Goal: Find specific page/section: Find specific page/section

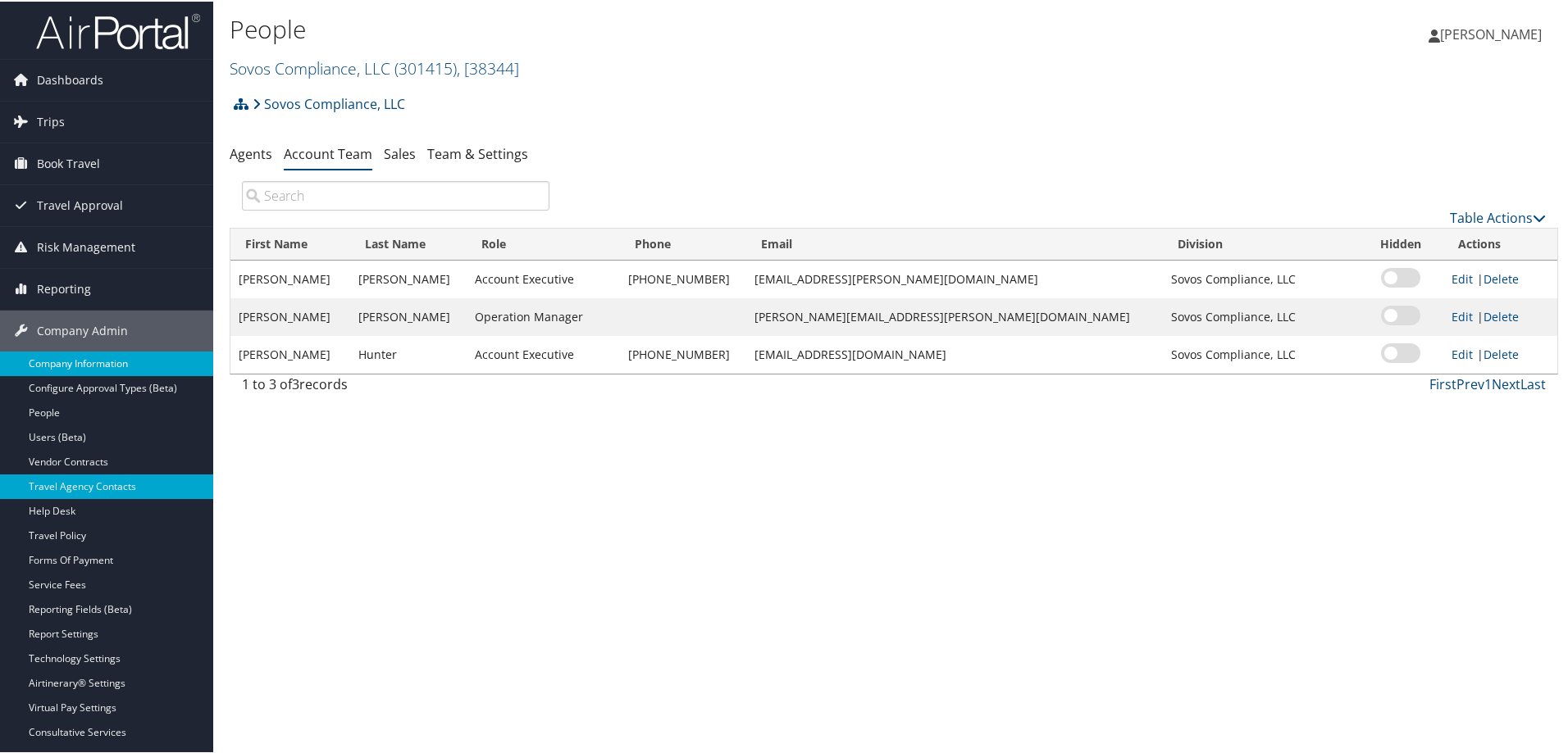
click at [95, 365] on link "Company Information" at bounding box center [107, 362] width 213 height 25
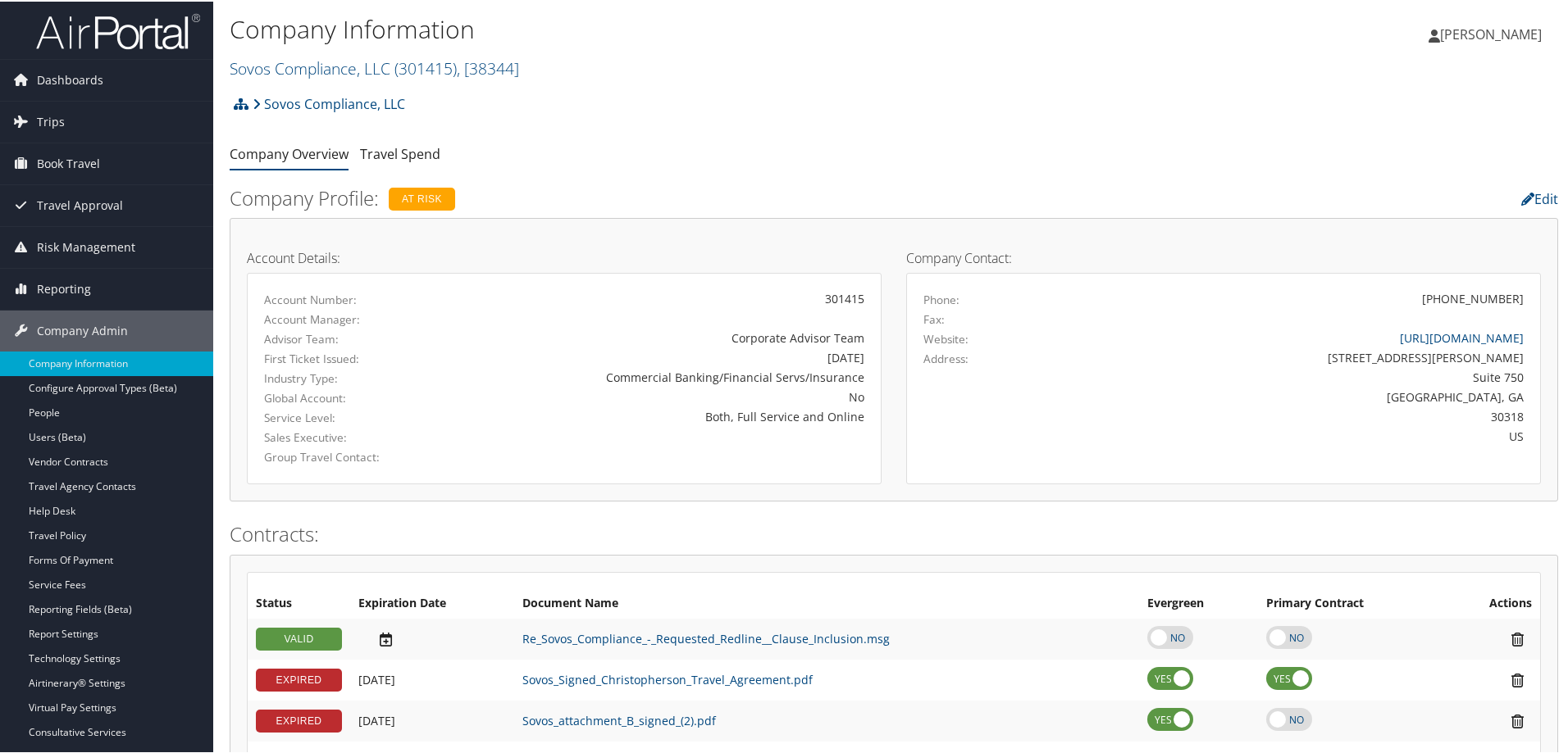
click at [531, 67] on h2 "Sovos Compliance, LLC ( 301415 ) , [ 38344 ]" at bounding box center [672, 66] width 885 height 28
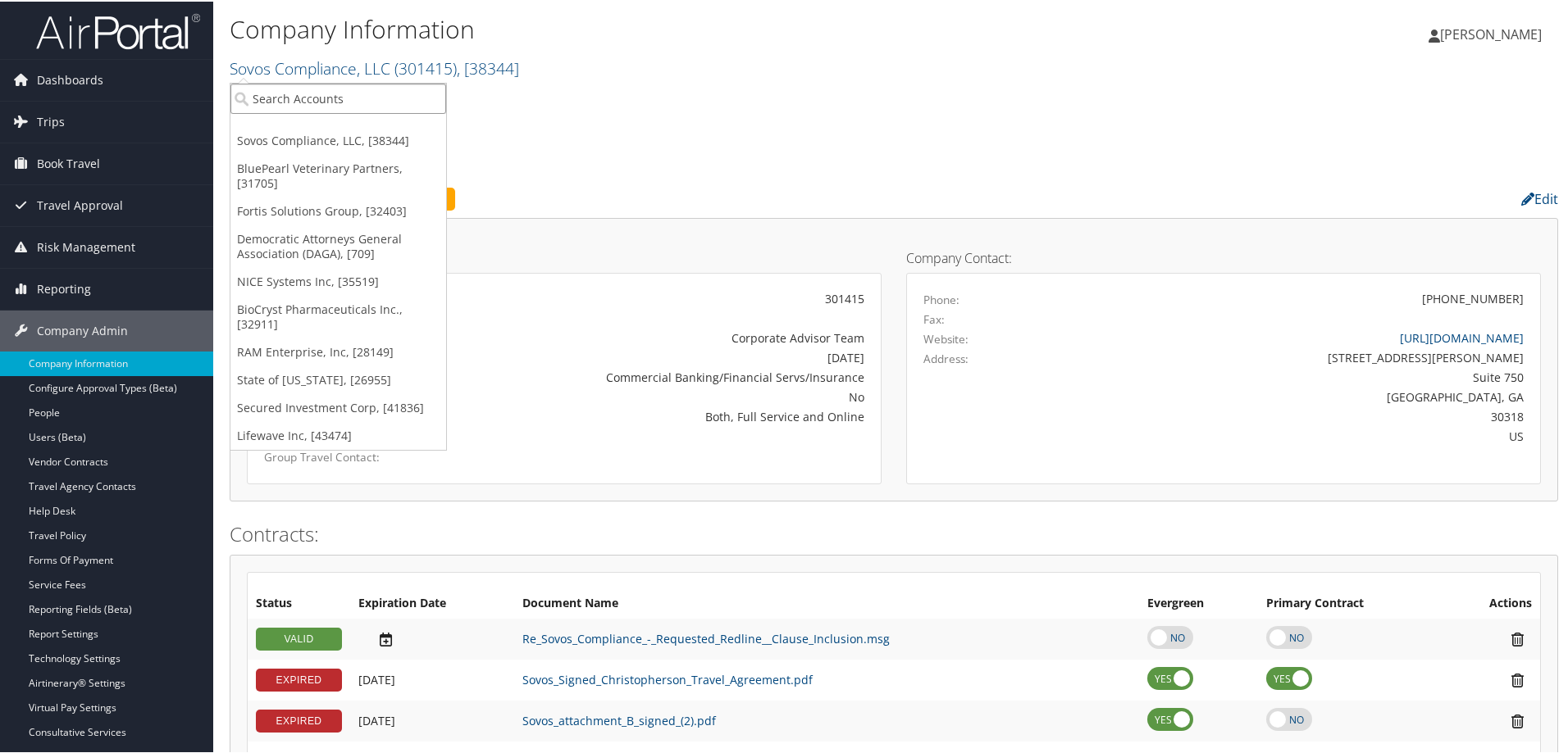
click at [303, 102] on input "search" at bounding box center [338, 97] width 215 height 30
type input "state of"
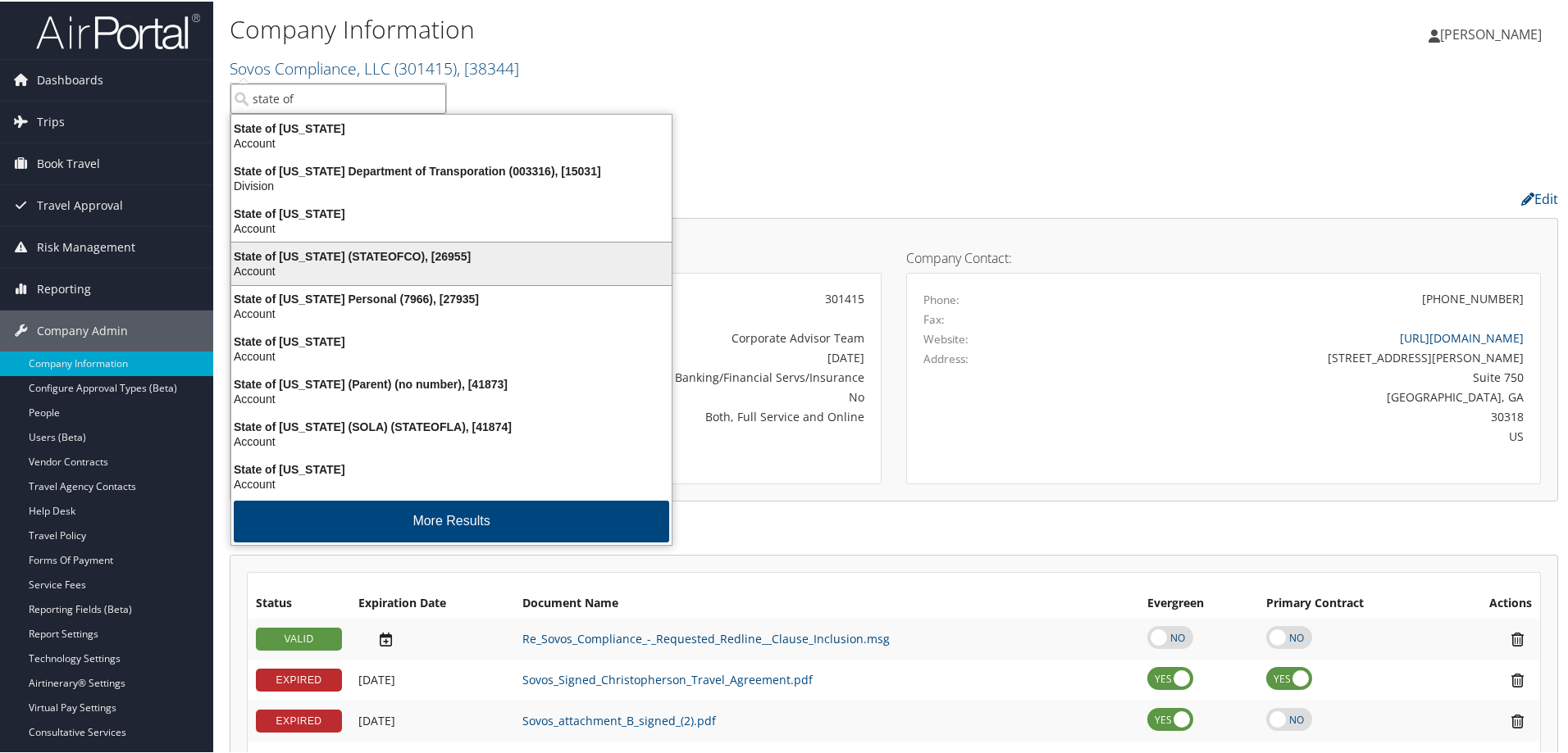
click at [342, 253] on div "State of Colorado (STATEOFCO), [26955]" at bounding box center [451, 255] width 460 height 15
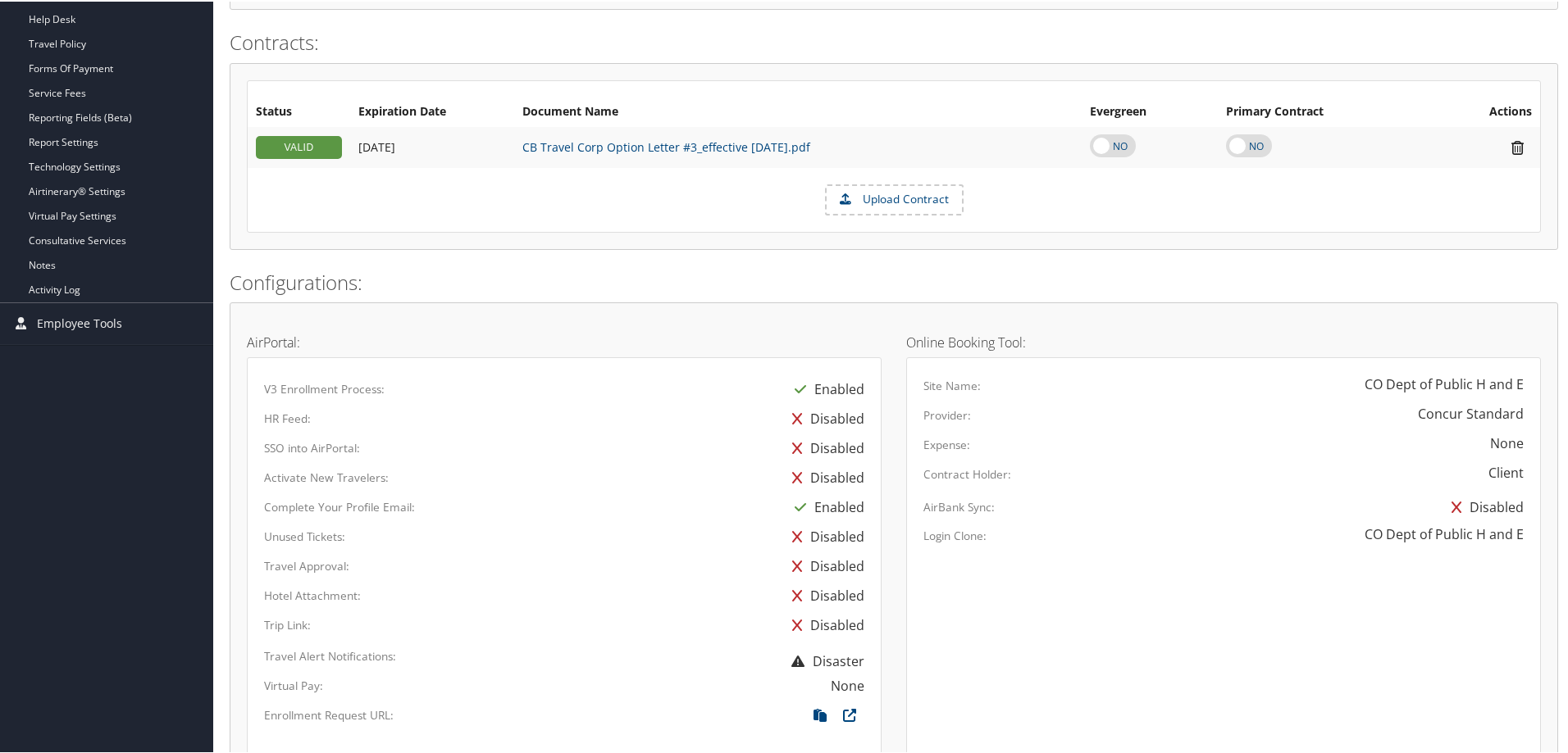
scroll to position [902, 0]
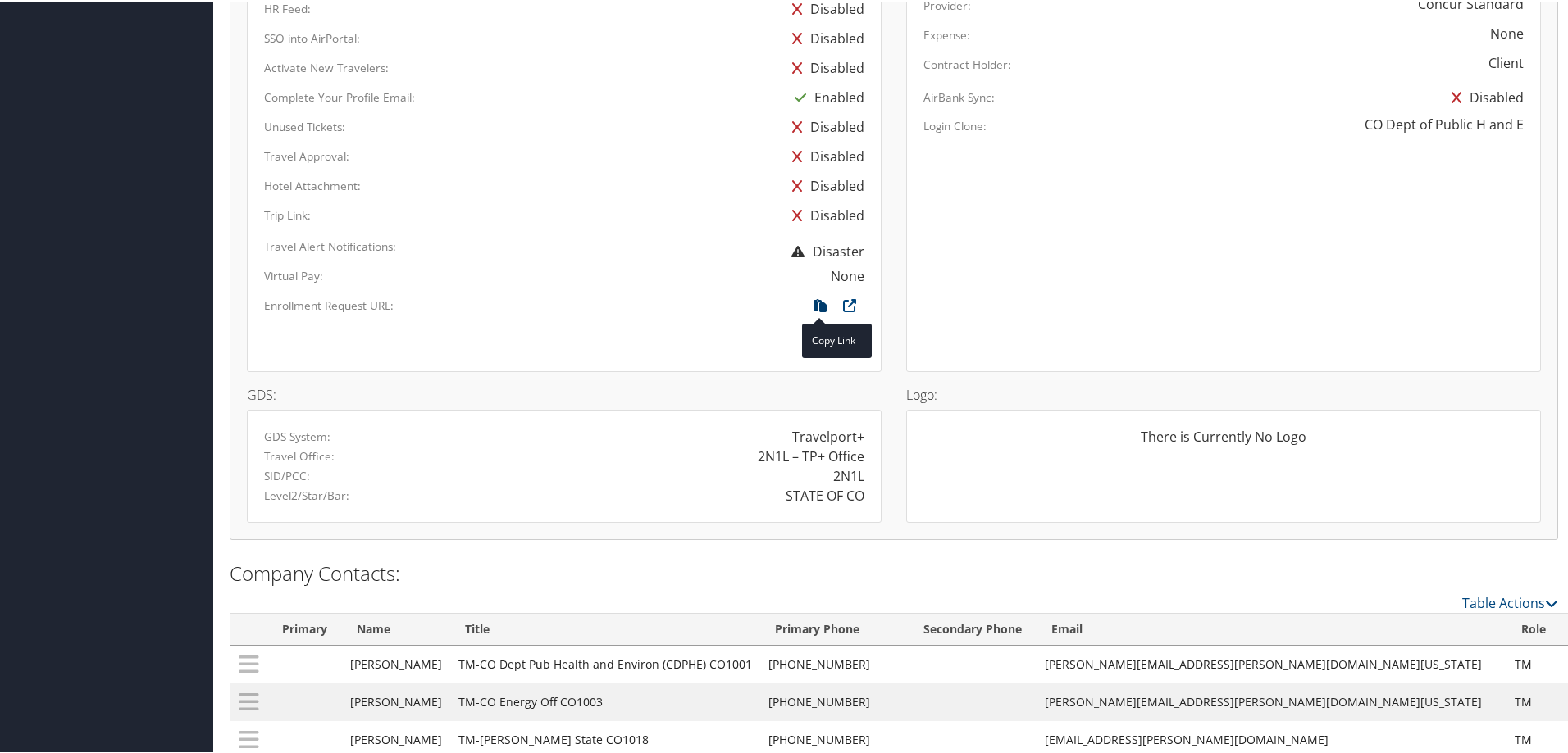
click at [820, 306] on icon at bounding box center [819, 308] width 29 height 22
click at [816, 310] on span at bounding box center [819, 304] width 29 height 18
click at [818, 304] on icon at bounding box center [819, 308] width 29 height 22
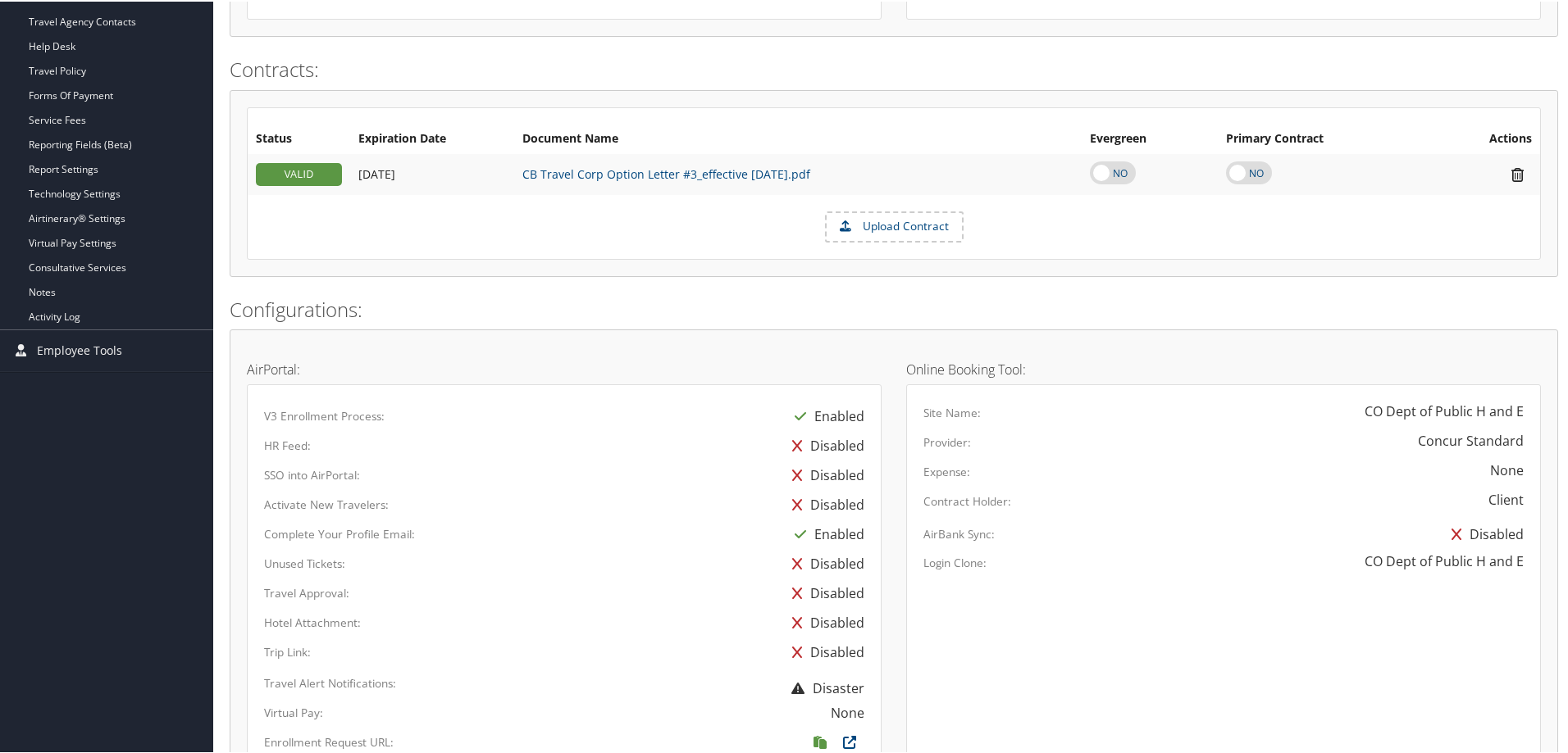
scroll to position [82, 0]
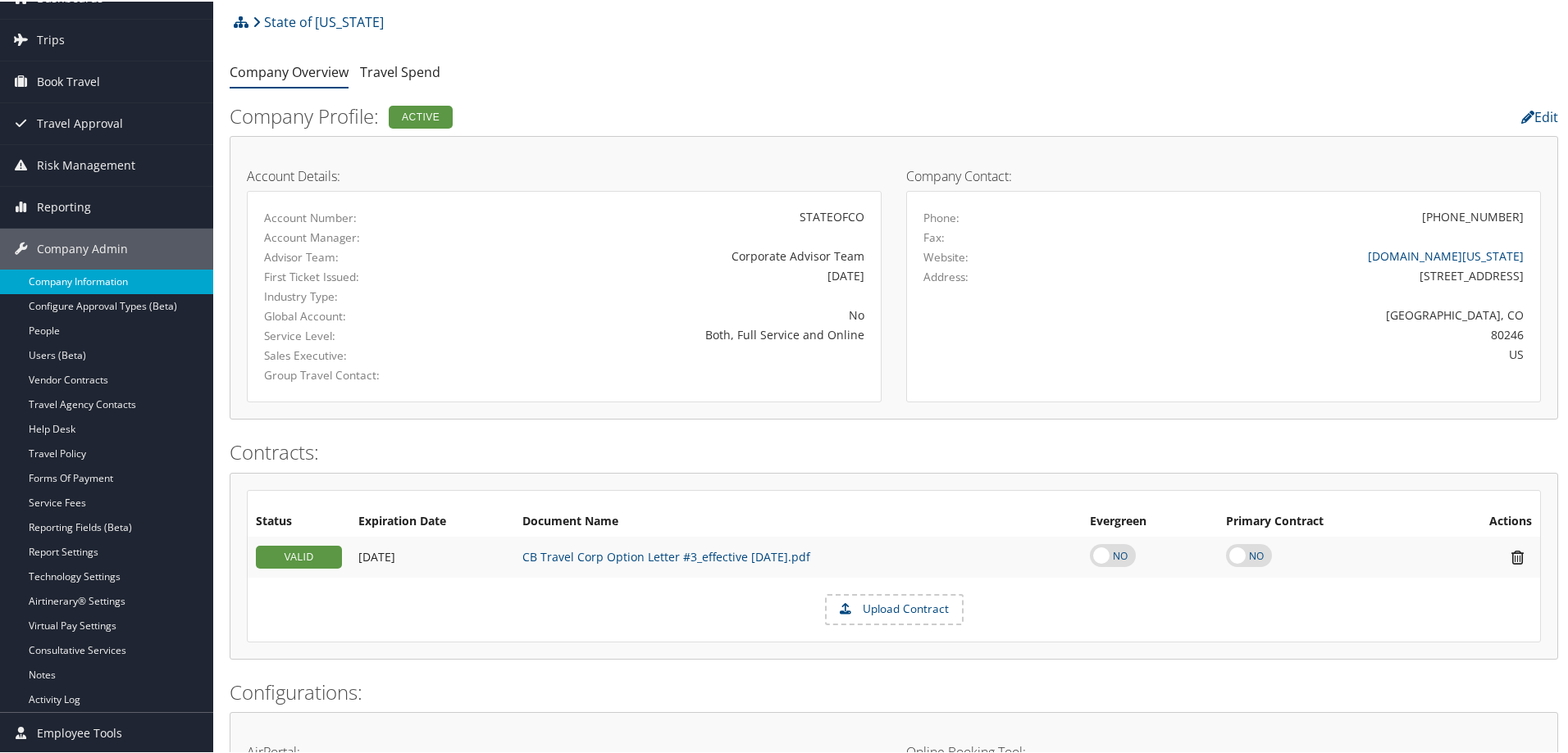
click at [108, 282] on link "Company Information" at bounding box center [107, 280] width 213 height 25
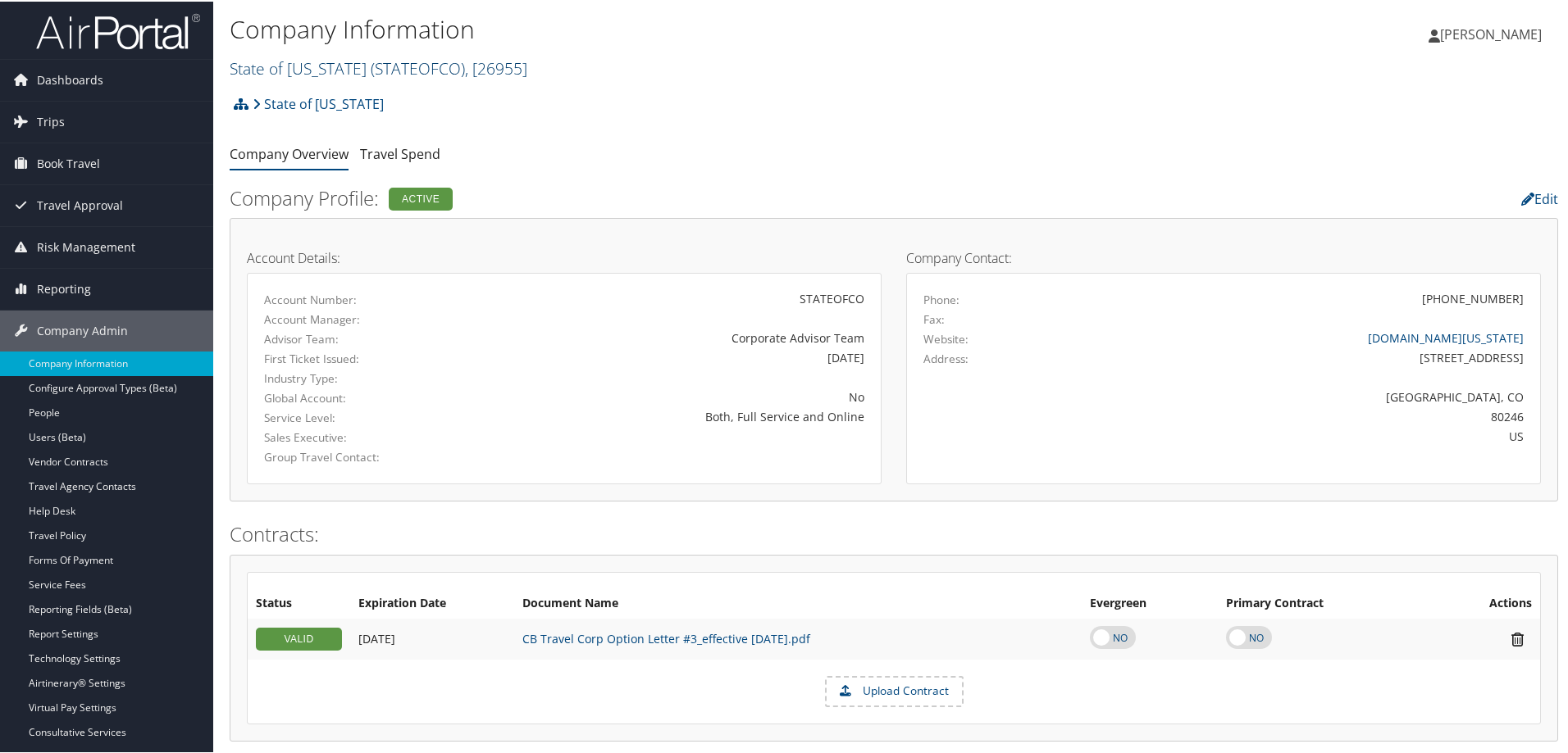
click at [521, 65] on span ", [ 26955 ]" at bounding box center [497, 66] width 62 height 22
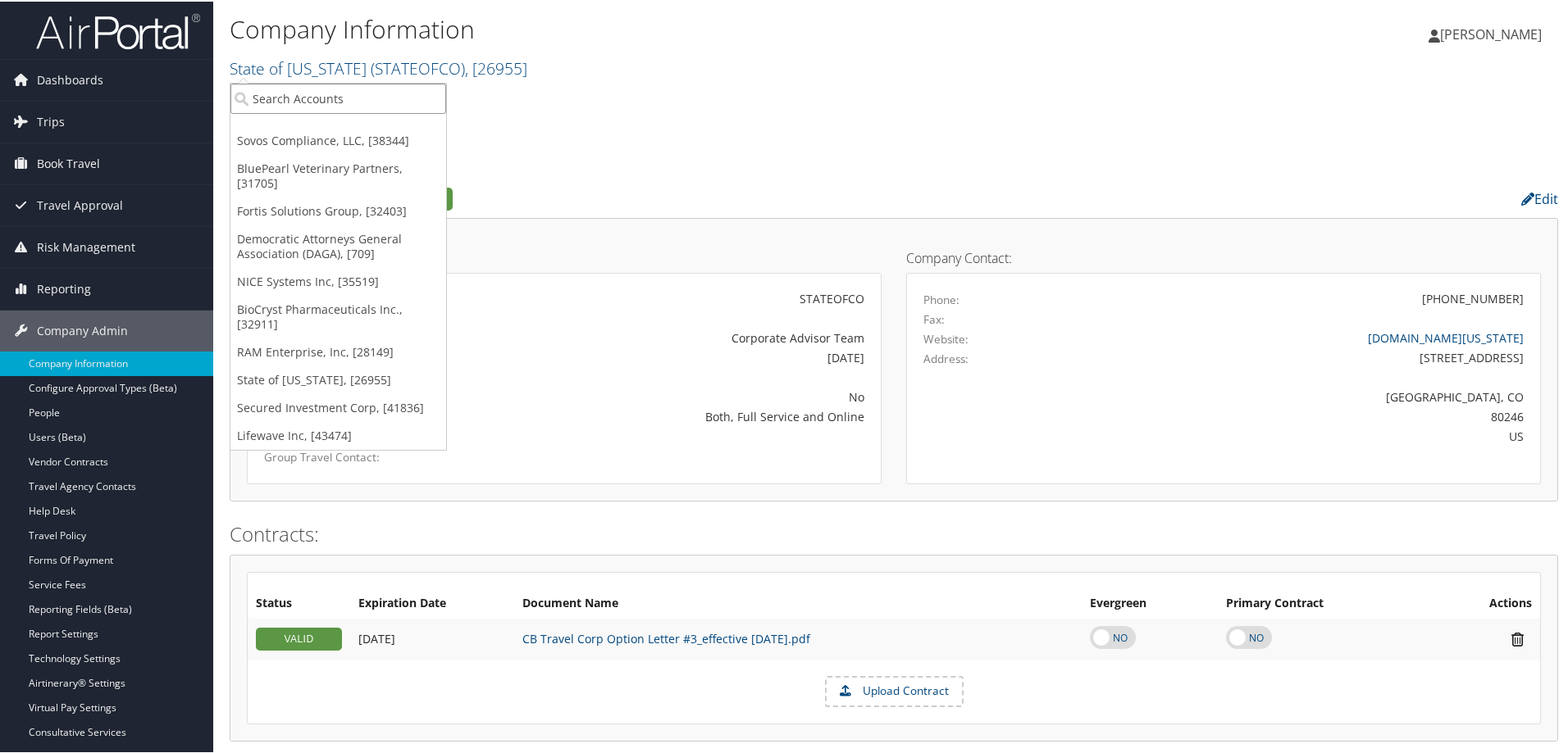
click at [378, 95] on input "search" at bounding box center [338, 97] width 215 height 30
click at [609, 116] on div "State of Colorado Account Structure State of Colorado (STATEOFCO) ACTIVE Create…" at bounding box center [893, 108] width 1328 height 44
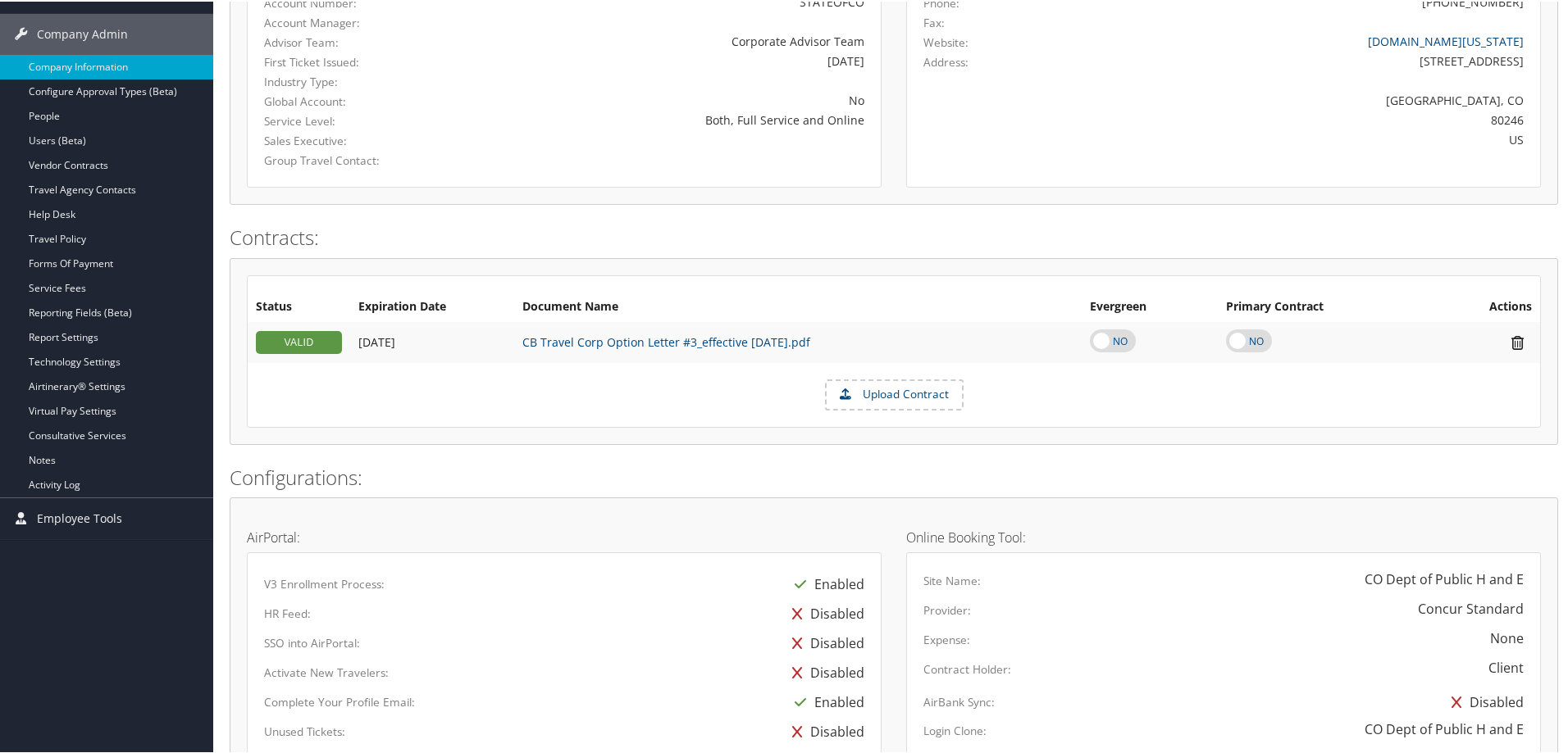
scroll to position [215, 0]
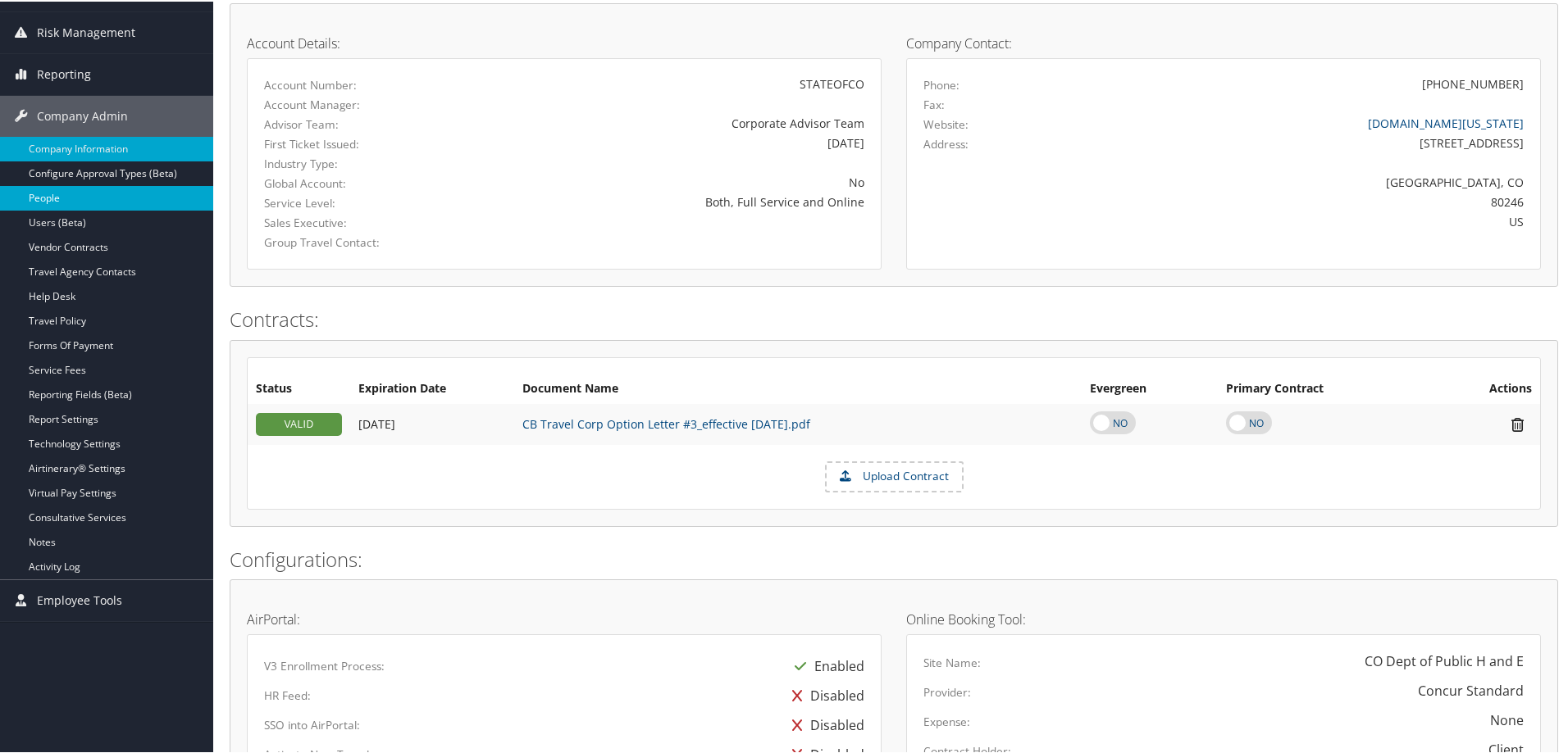
click at [34, 196] on link "People" at bounding box center [107, 196] width 213 height 25
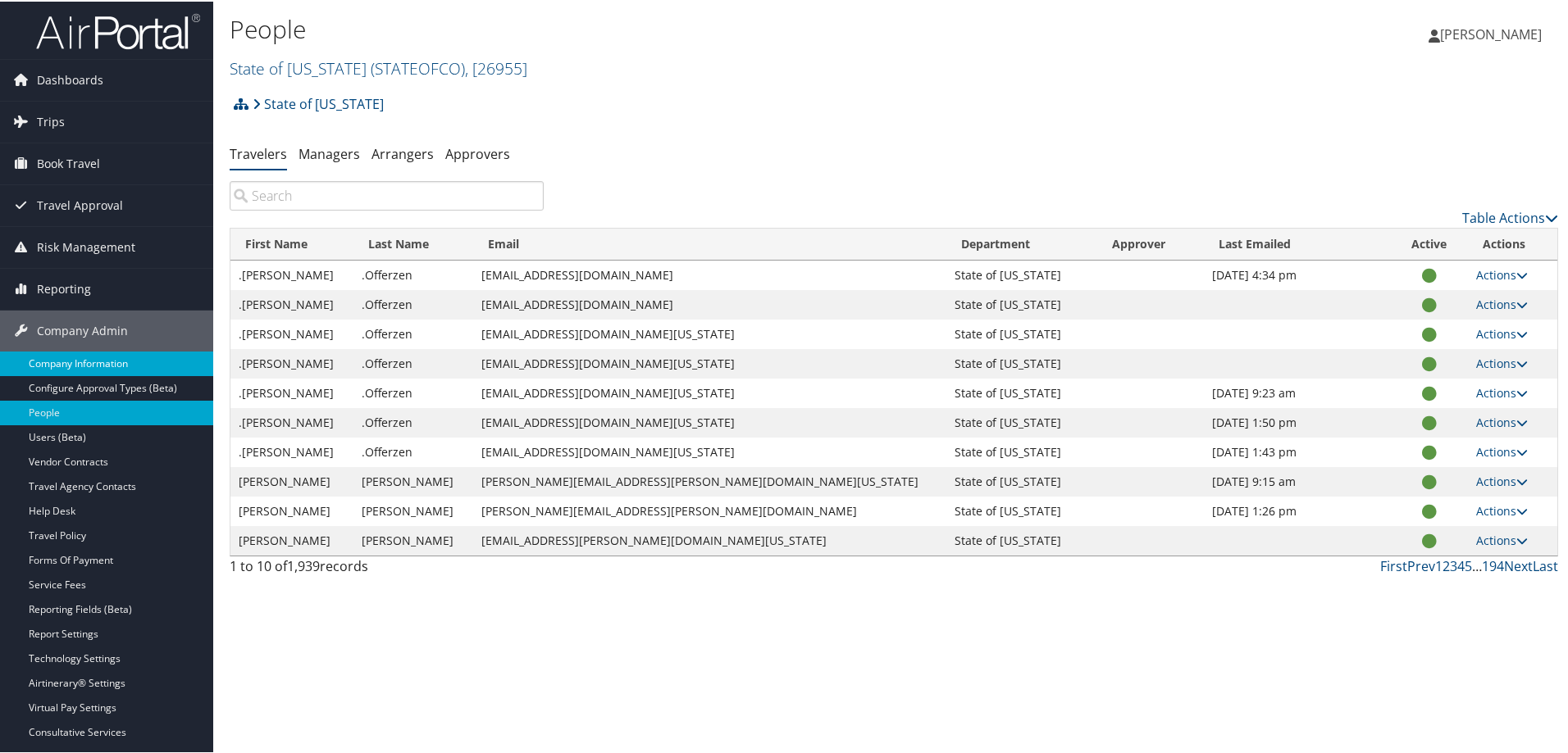
click at [91, 365] on link "Company Information" at bounding box center [107, 362] width 213 height 25
